Goal: Task Accomplishment & Management: Manage account settings

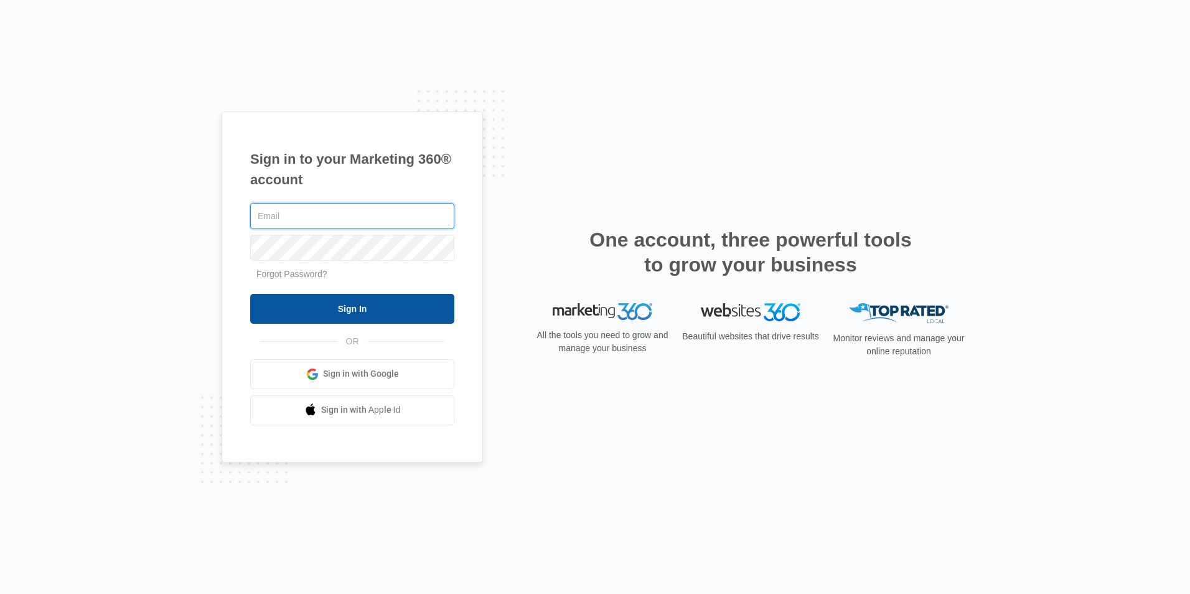
type input "[PERSON_NAME][EMAIL_ADDRESS][DOMAIN_NAME]"
click at [342, 305] on input "Sign In" at bounding box center [352, 309] width 204 height 30
